Goal: Transaction & Acquisition: Purchase product/service

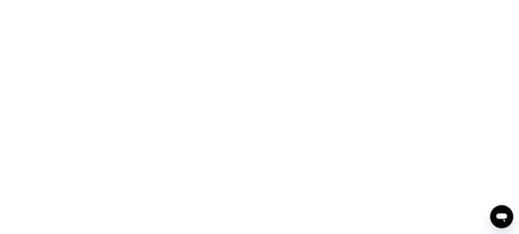
drag, startPoint x: 138, startPoint y: 0, endPoint x: 370, endPoint y: 36, distance: 234.5
click at [370, 36] on div at bounding box center [259, 117] width 519 height 234
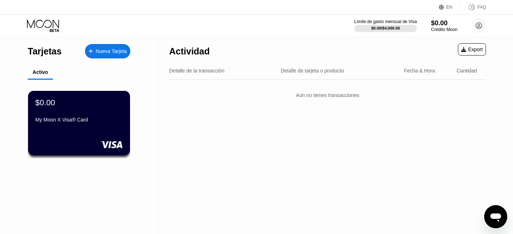
click at [441, 22] on div "$0.00" at bounding box center [444, 23] width 26 height 8
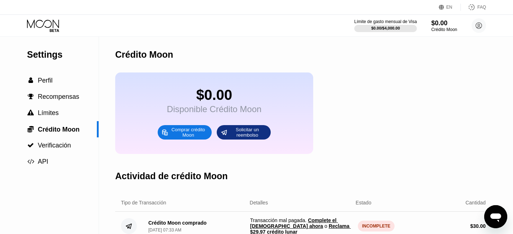
click at [443, 8] on icon at bounding box center [441, 7] width 5 height 5
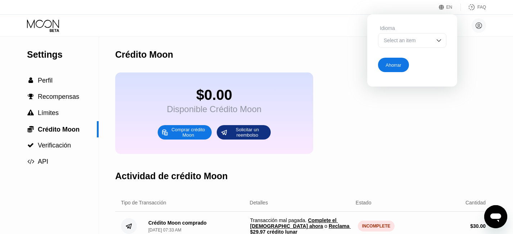
click at [406, 43] on div "Select an item" at bounding box center [407, 40] width 50 height 6
click at [403, 43] on div "Select an item" at bounding box center [407, 40] width 50 height 6
click at [400, 55] on div at bounding box center [413, 55] width 68 height 14
click at [447, 7] on div "EN" at bounding box center [450, 7] width 22 height 7
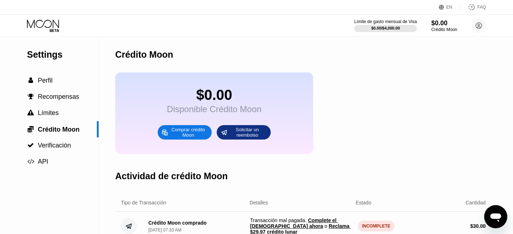
click at [450, 7] on div "EN" at bounding box center [450, 7] width 6 height 5
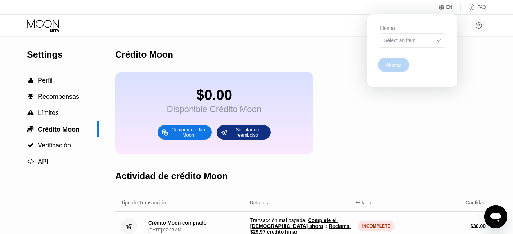
click at [397, 68] on div "Ahorrar" at bounding box center [393, 65] width 15 height 6
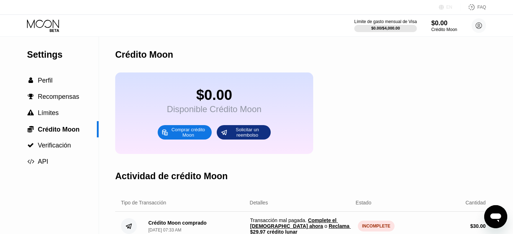
click at [442, 8] on icon at bounding box center [441, 7] width 5 height 5
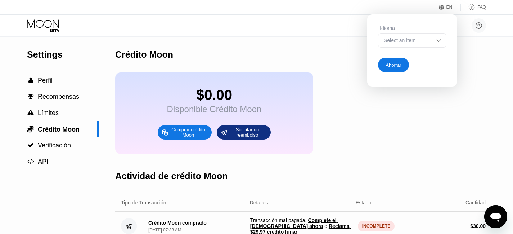
click at [442, 8] on icon at bounding box center [441, 7] width 5 height 5
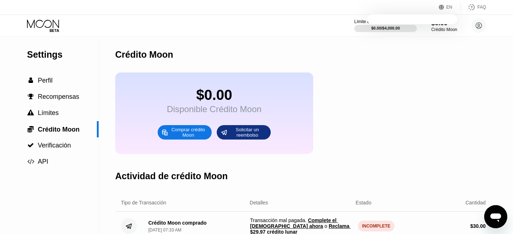
click at [442, 8] on icon at bounding box center [441, 7] width 5 height 5
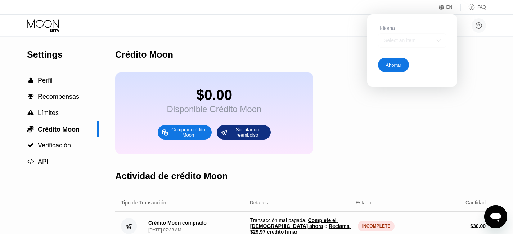
click at [419, 41] on div "Select an item" at bounding box center [407, 40] width 50 height 6
drag, startPoint x: 409, startPoint y: 44, endPoint x: 409, endPoint y: 58, distance: 14.1
click at [408, 45] on div "Select an item" at bounding box center [412, 40] width 68 height 14
click at [410, 58] on div "Ahorrar" at bounding box center [412, 63] width 68 height 17
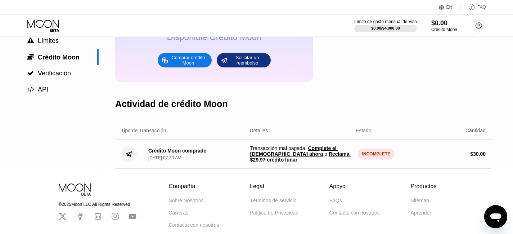
scroll to position [108, 0]
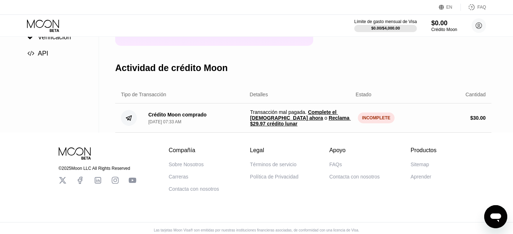
drag, startPoint x: 238, startPoint y: 121, endPoint x: 333, endPoint y: 132, distance: 95.4
click at [330, 131] on div "Crédito Moon comprado Sep 21, 2025, 07:33 AM Transacción mal pagada . Complete …" at bounding box center [303, 117] width 377 height 29
click at [326, 126] on span "Reclama $29.97 crédito lunar" at bounding box center [300, 121] width 101 height 12
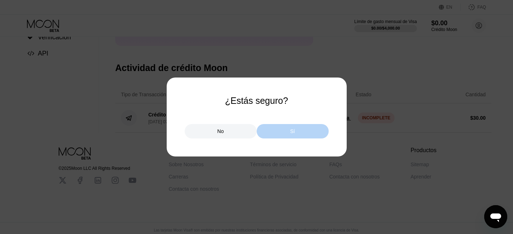
click at [282, 129] on div "Sí" at bounding box center [293, 131] width 72 height 14
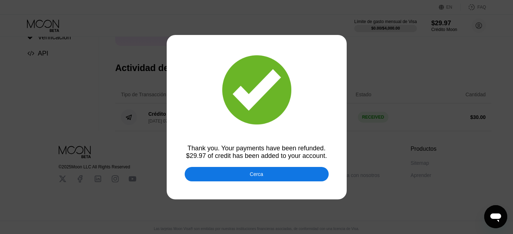
click at [246, 173] on div "Cerca" at bounding box center [257, 174] width 144 height 14
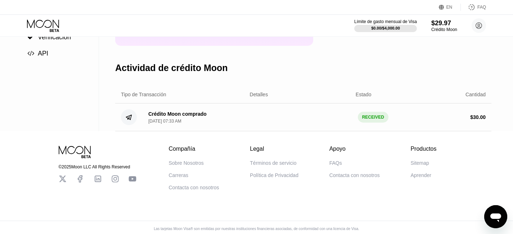
scroll to position [0, 0]
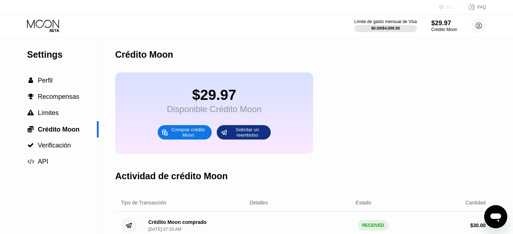
click at [449, 7] on div "EN" at bounding box center [450, 7] width 6 height 5
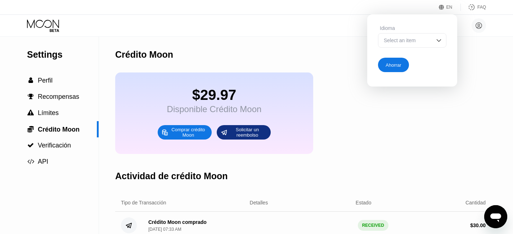
click at [477, 5] on div "FAQ" at bounding box center [473, 7] width 25 height 7
click at [484, 31] on icon at bounding box center [479, 25] width 14 height 14
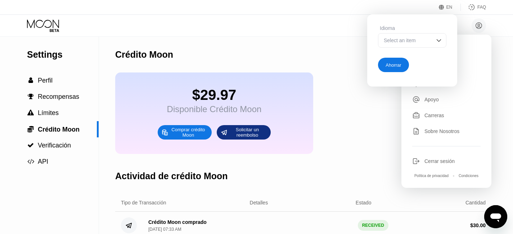
click at [386, 101] on div "$29.97 Disponible Crédito Moon Comprar crédito Moon Solicitar un reembolso" at bounding box center [303, 112] width 377 height 81
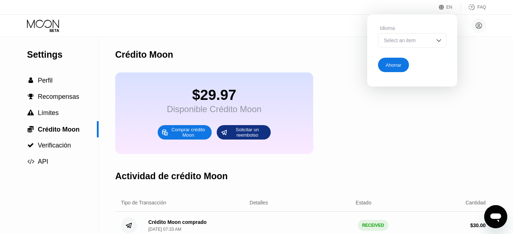
click at [402, 66] on div "Ahorrar" at bounding box center [393, 65] width 31 height 14
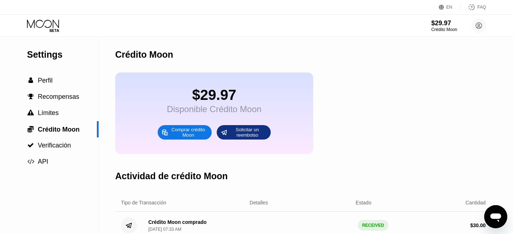
click at [483, 9] on div "FAQ" at bounding box center [482, 7] width 9 height 5
click at [478, 23] on icon at bounding box center [479, 26] width 6 height 6
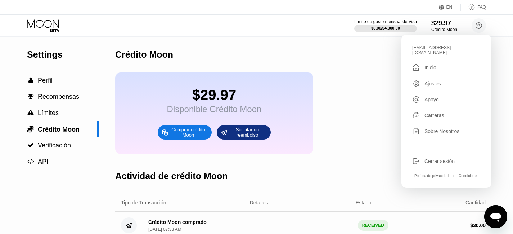
click at [437, 81] on div "Ajustes" at bounding box center [433, 84] width 17 height 6
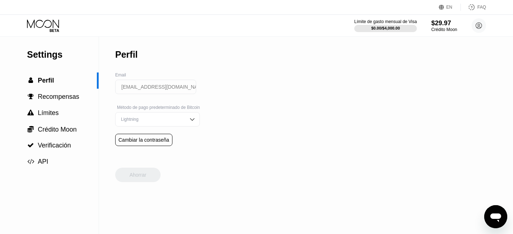
click at [163, 122] on div "Lightning" at bounding box center [152, 119] width 66 height 5
click at [124, 151] on div "On-Chain" at bounding box center [157, 148] width 77 height 5
click at [139, 178] on div "Ahorrar" at bounding box center [138, 175] width 17 height 6
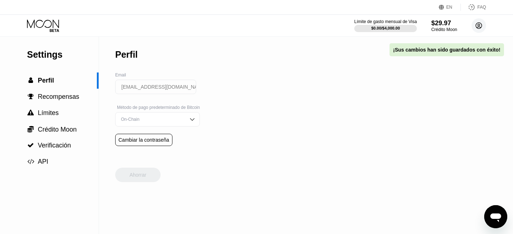
click at [477, 26] on circle at bounding box center [479, 25] width 14 height 14
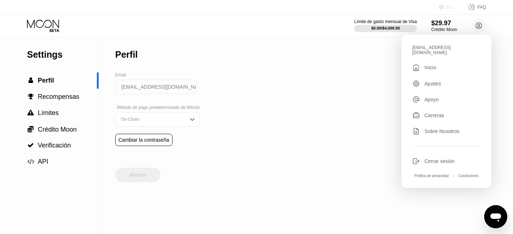
click at [445, 8] on div "EN" at bounding box center [442, 7] width 7 height 7
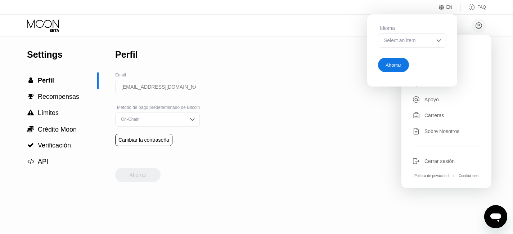
click at [445, 8] on div "EN" at bounding box center [442, 7] width 7 height 7
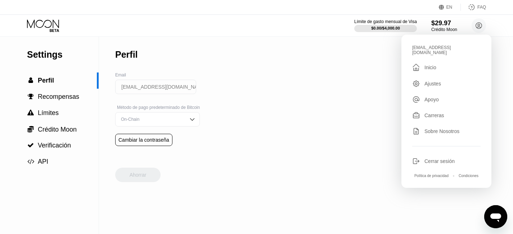
click at [445, 8] on div "EN" at bounding box center [442, 7] width 7 height 7
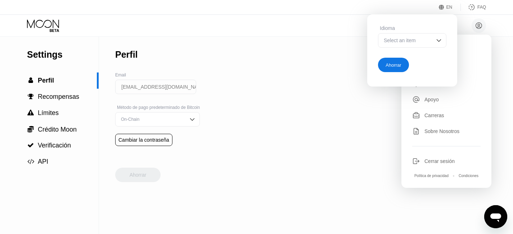
click at [424, 45] on div "Select an item" at bounding box center [412, 40] width 68 height 14
click at [404, 61] on div "Ahorrar" at bounding box center [393, 65] width 31 height 14
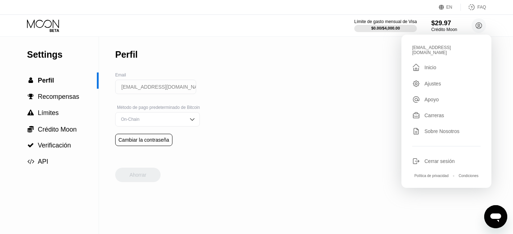
click at [450, 2] on div "EN Idioma Select an item Ahorrar FAQ" at bounding box center [256, 7] width 513 height 15
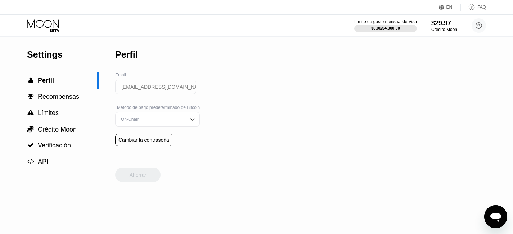
drag, startPoint x: 448, startPoint y: 1, endPoint x: 451, endPoint y: 10, distance: 9.9
click at [448, 2] on div "EN Idioma Select an item Ahorrar FAQ" at bounding box center [256, 7] width 513 height 15
click at [451, 10] on div "EN" at bounding box center [450, 7] width 22 height 7
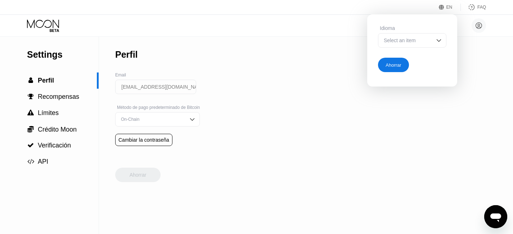
drag, startPoint x: 426, startPoint y: 42, endPoint x: 421, endPoint y: 47, distance: 6.9
click at [425, 43] on div "Select an item" at bounding box center [407, 40] width 50 height 6
click at [401, 61] on div at bounding box center [413, 55] width 68 height 14
click at [402, 68] on div "Ahorrar" at bounding box center [393, 65] width 31 height 14
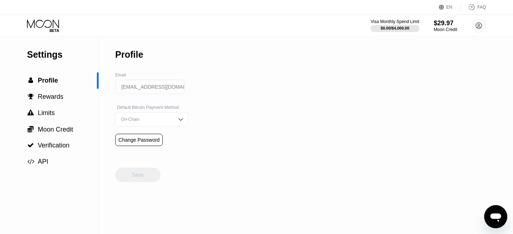
click at [39, 80] on span "Profile" at bounding box center [48, 80] width 20 height 7
click at [48, 26] on icon at bounding box center [44, 25] width 34 height 13
click div "My Moon X Visa® Card"
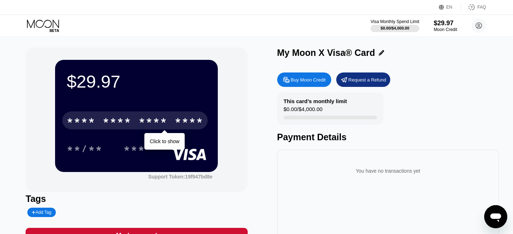
click at [183, 123] on div "****" at bounding box center [189, 122] width 29 height 12
click at [183, 123] on div "5634" at bounding box center [189, 122] width 29 height 12
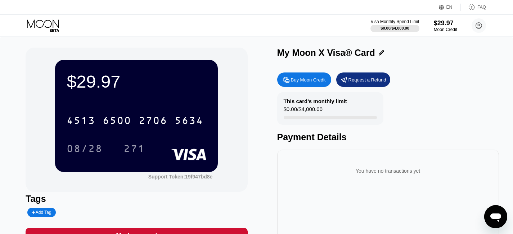
click at [440, 87] on div "Buy Moon Credit Request a Refund" at bounding box center [388, 79] width 222 height 14
click at [304, 83] on div "Buy Moon Credit" at bounding box center [308, 80] width 35 height 6
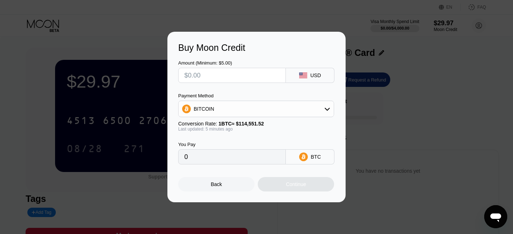
click at [199, 77] on input "text" at bounding box center [231, 75] width 95 height 14
type input "$1"
type input "0.00000873"
drag, startPoint x: 200, startPoint y: 74, endPoint x: 157, endPoint y: 69, distance: 43.5
click at [157, 69] on div "Buy Moon Credit Amount (Minimum: $5.00) $1 USD Payment Method BITCOIN Conversio…" at bounding box center [256, 117] width 513 height 170
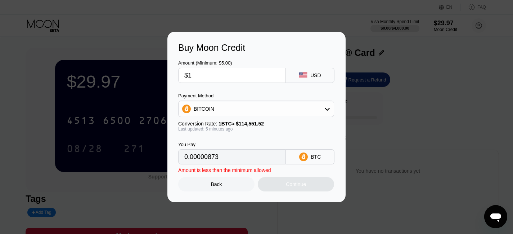
type input "$5"
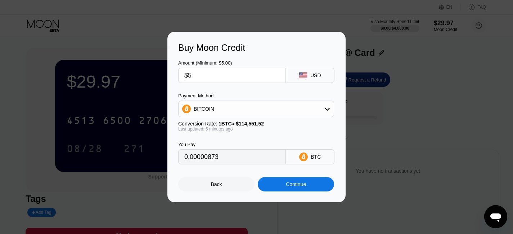
type input "0.00004365"
type input "$5"
click at [292, 187] on div "Continue" at bounding box center [296, 184] width 20 height 6
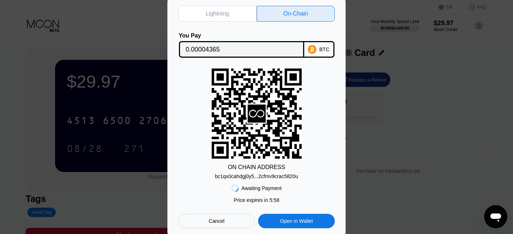
click at [253, 179] on div "bc1qx0cahdgj0y5...2cfmv9crac5820u" at bounding box center [256, 176] width 83 height 6
click at [220, 48] on input "0.00004365" at bounding box center [242, 49] width 112 height 14
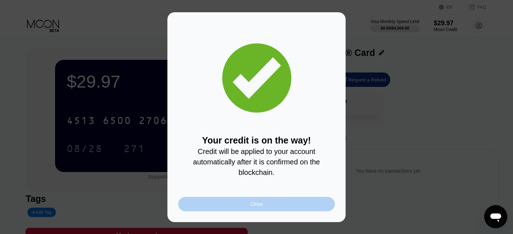
click at [259, 207] on div "Close" at bounding box center [256, 204] width 13 height 6
